Goal: Information Seeking & Learning: Learn about a topic

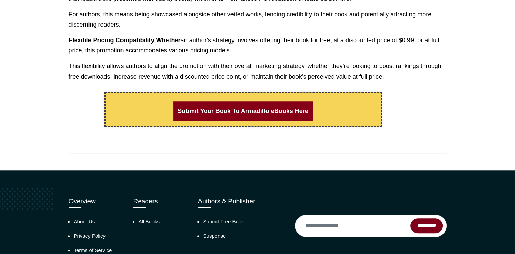
scroll to position [589, 0]
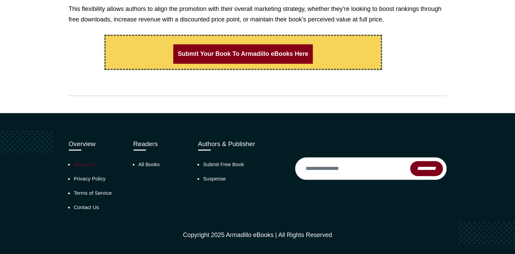
click at [76, 163] on link "About Us" at bounding box center [84, 164] width 21 height 6
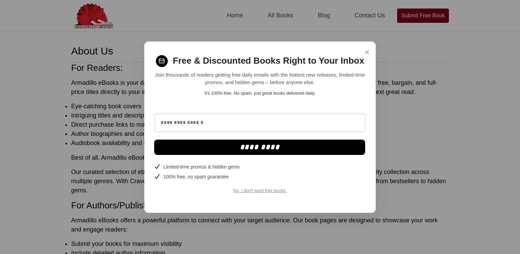
drag, startPoint x: 97, startPoint y: 25, endPoint x: 104, endPoint y: 24, distance: 7.6
click at [97, 25] on div "× Free & Discounted Books Right to Your Inbox Join thousands of readers getting…" at bounding box center [260, 127] width 520 height 254
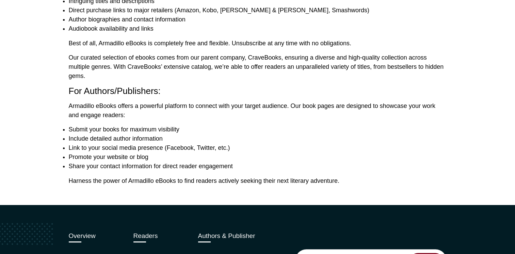
scroll to position [214, 0]
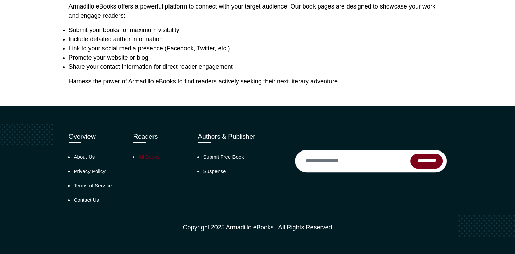
click at [152, 156] on link "All Books" at bounding box center [149, 157] width 21 height 6
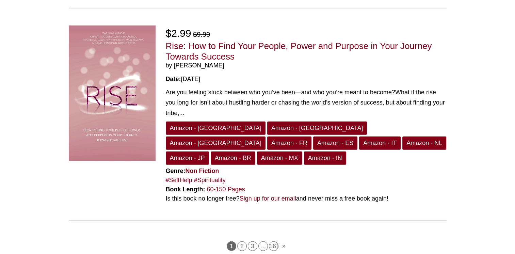
scroll to position [1788, 0]
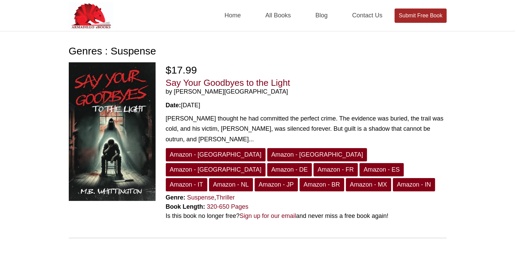
click at [431, 19] on link "Submit Free Book" at bounding box center [420, 16] width 52 height 14
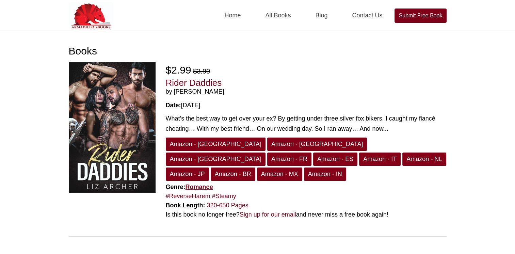
click at [198, 183] on link "Romance" at bounding box center [199, 186] width 28 height 7
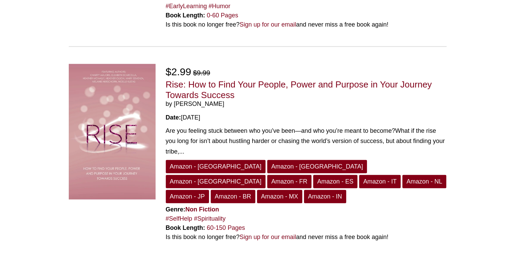
scroll to position [1732, 0]
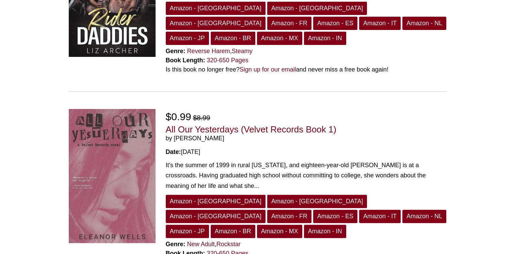
scroll to position [136, 0]
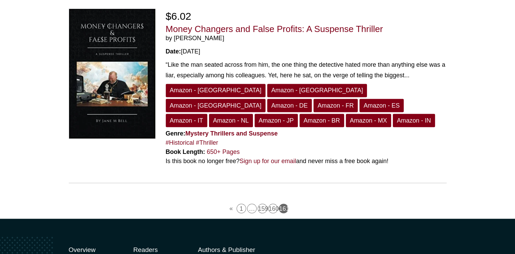
scroll to position [1114, 0]
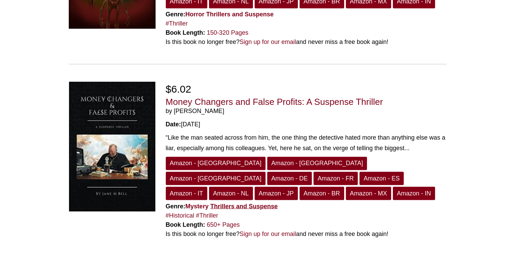
click at [235, 202] on link "Thrillers and Suspense" at bounding box center [243, 205] width 67 height 7
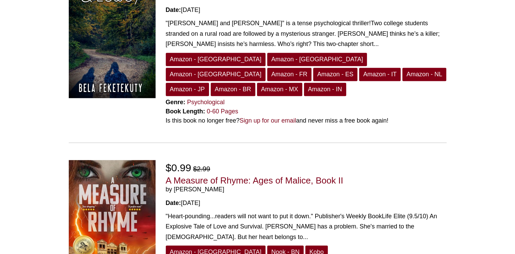
scroll to position [476, 0]
